Goal: Information Seeking & Learning: Find specific fact

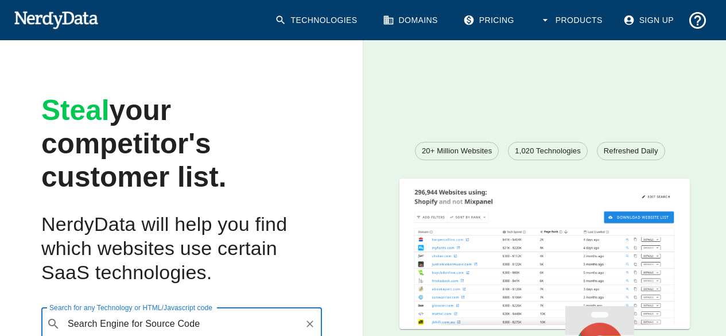
scroll to position [65, 0]
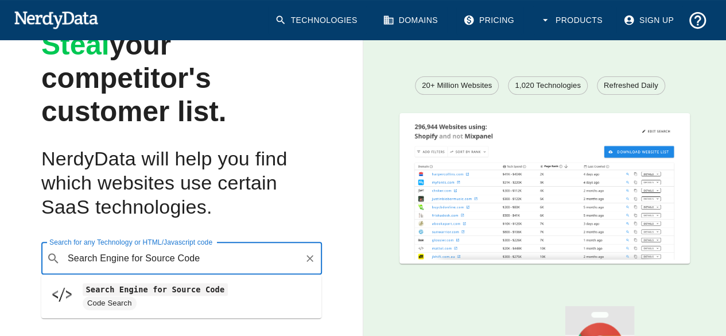
type input "Search Engine for Source Code"
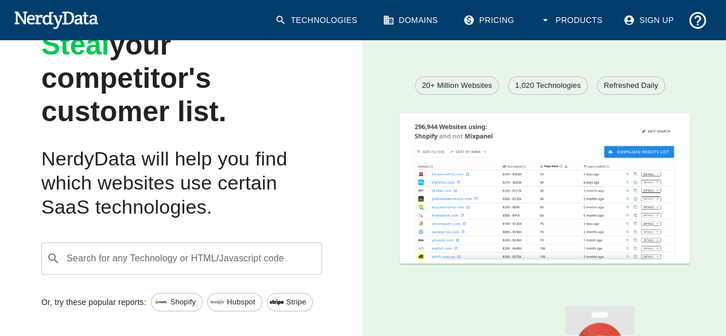
click at [107, 267] on input "Search for any Technology or HTML/Javascript code" at bounding box center [191, 258] width 252 height 22
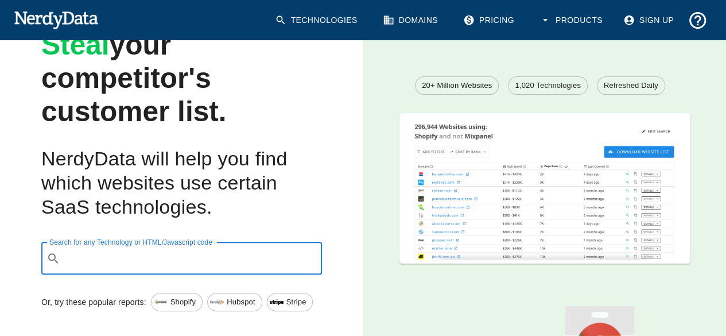
paste input "akbilisim"
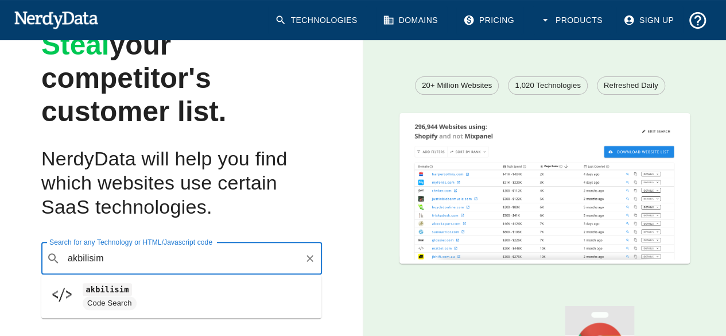
type input "akbilisim"
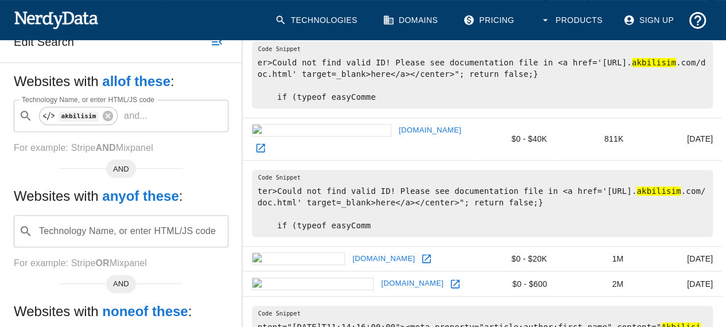
scroll to position [172, 0]
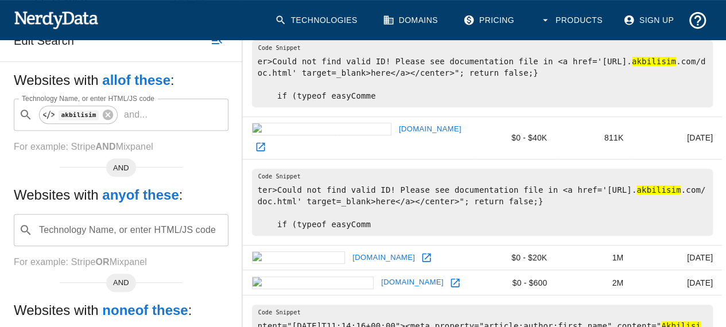
click at [266, 141] on icon at bounding box center [260, 146] width 11 height 11
click at [422, 254] on icon at bounding box center [426, 258] width 9 height 9
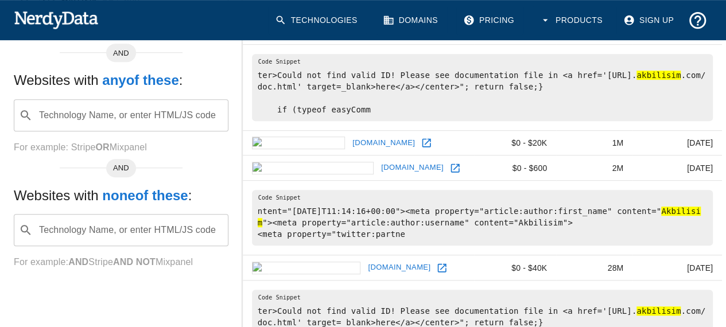
click at [451, 164] on icon at bounding box center [455, 168] width 9 height 9
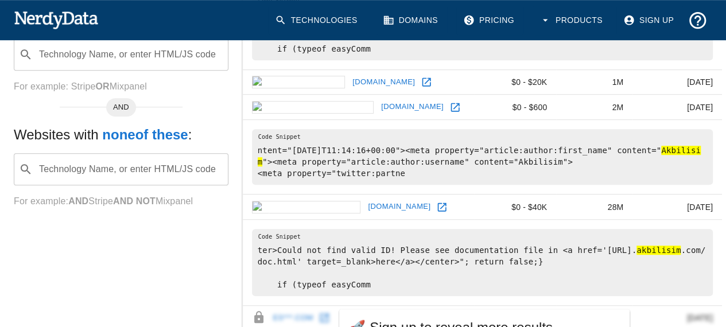
scroll to position [402, 0]
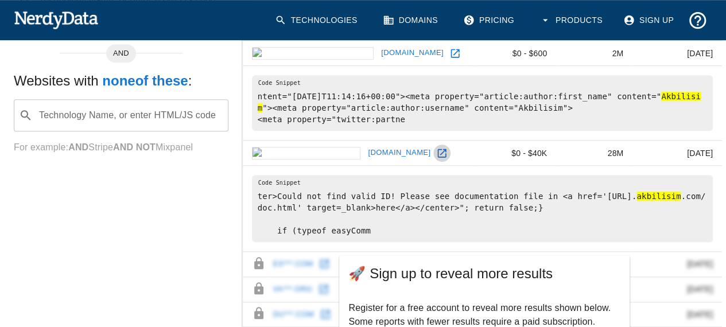
click at [436, 148] on icon at bounding box center [441, 153] width 11 height 11
drag, startPoint x: 579, startPoint y: 173, endPoint x: 320, endPoint y: 190, distance: 259.4
click at [320, 190] on pre "ter>Could not find valid ID! Please see documentation file in <a href='[URL]. a…" at bounding box center [482, 208] width 461 height 67
